Goal: Transaction & Acquisition: Purchase product/service

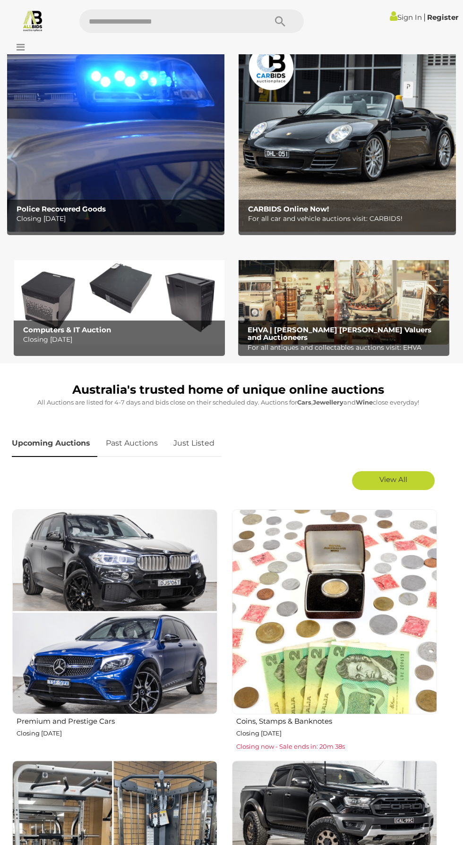
scroll to position [39, 0]
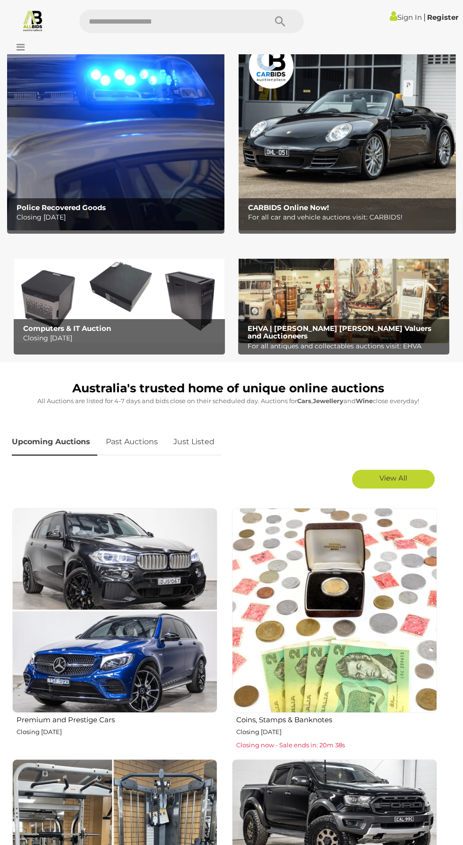
click at [68, 184] on img at bounding box center [115, 135] width 217 height 190
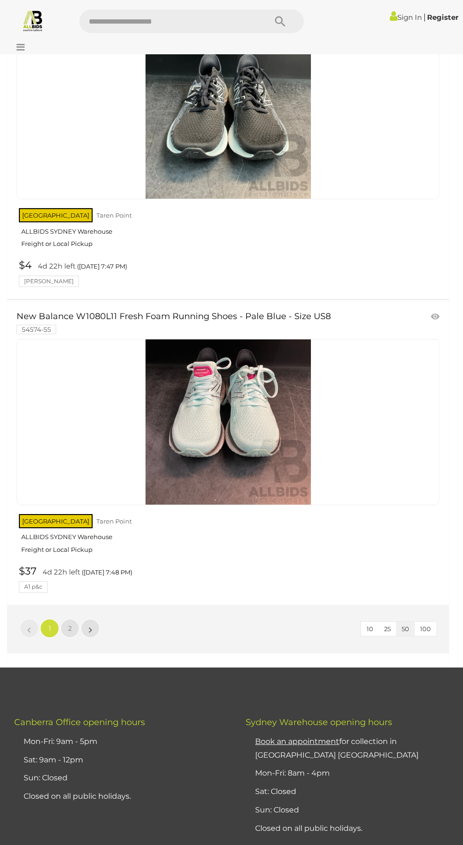
scroll to position [15019, 0]
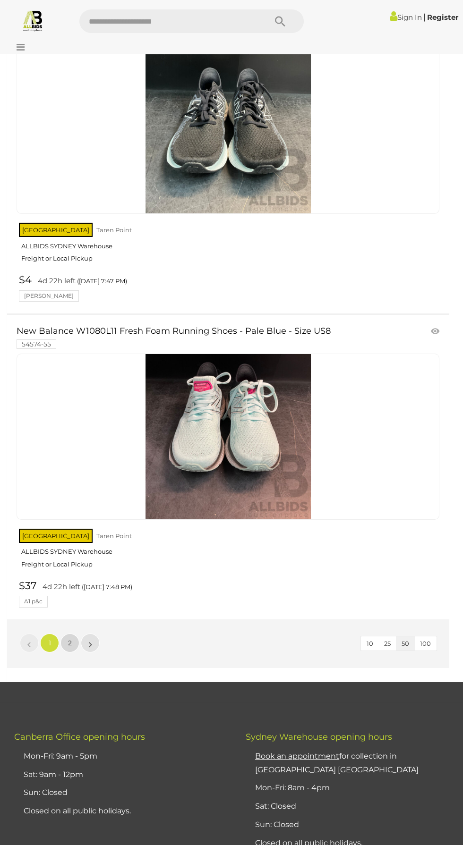
click at [69, 633] on link "2" at bounding box center [69, 642] width 19 height 19
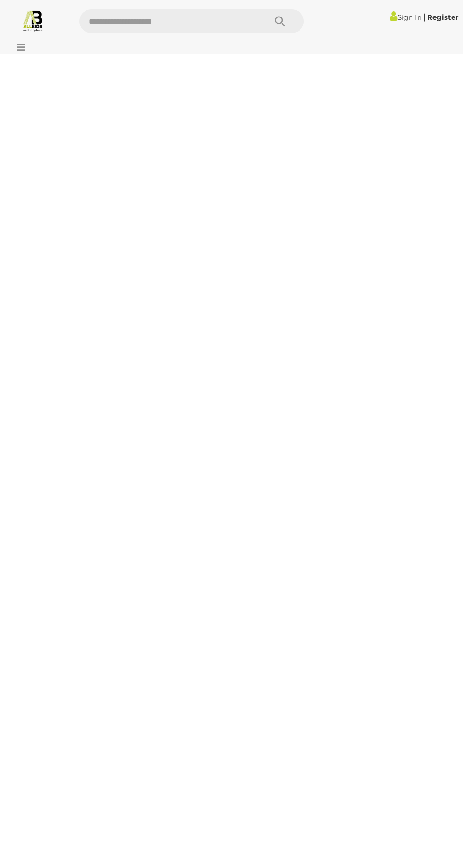
scroll to position [138, 0]
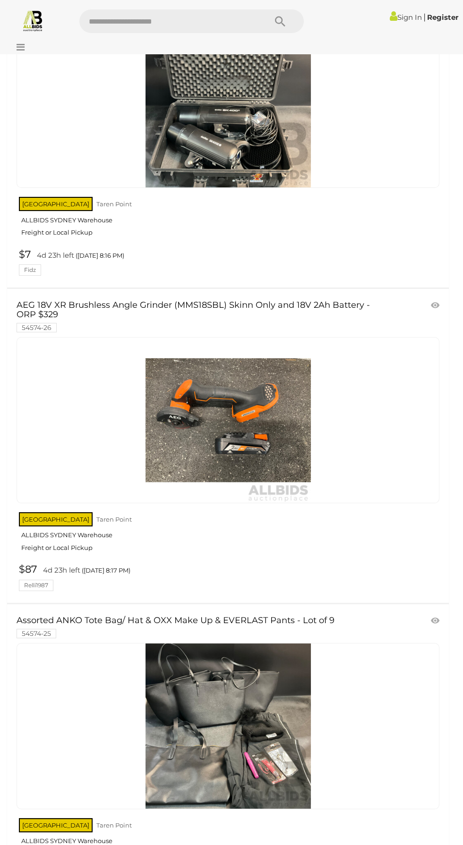
scroll to position [10707, 0]
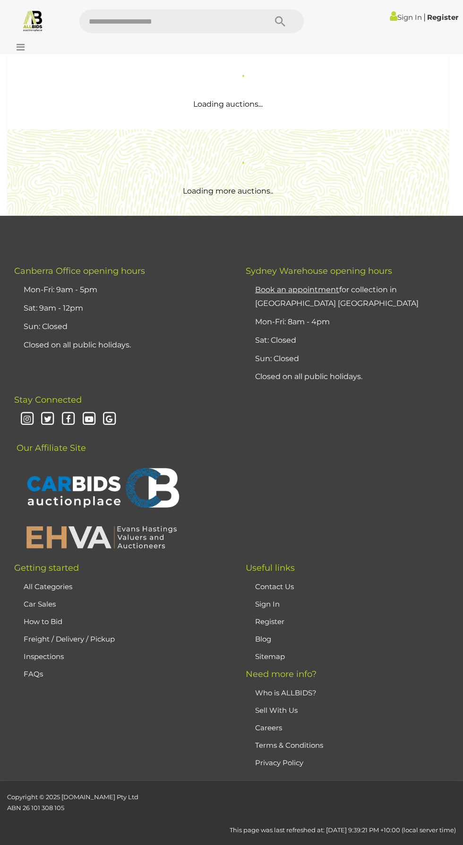
scroll to position [115, 0]
